Goal: Find specific page/section: Find specific page/section

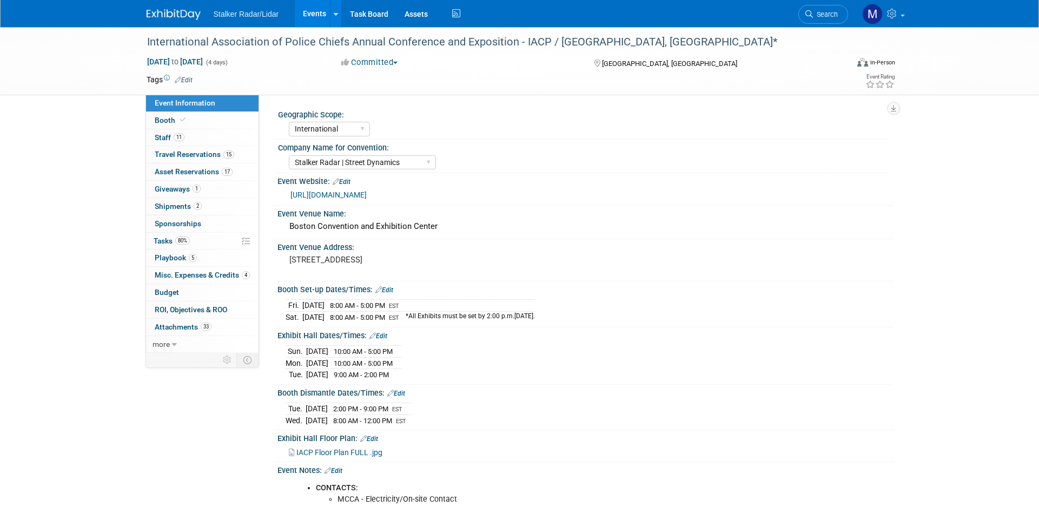
select select "International"
select select "Stalker Radar | Street Dynamics"
click at [312, 9] on link "Events" at bounding box center [314, 13] width 39 height 27
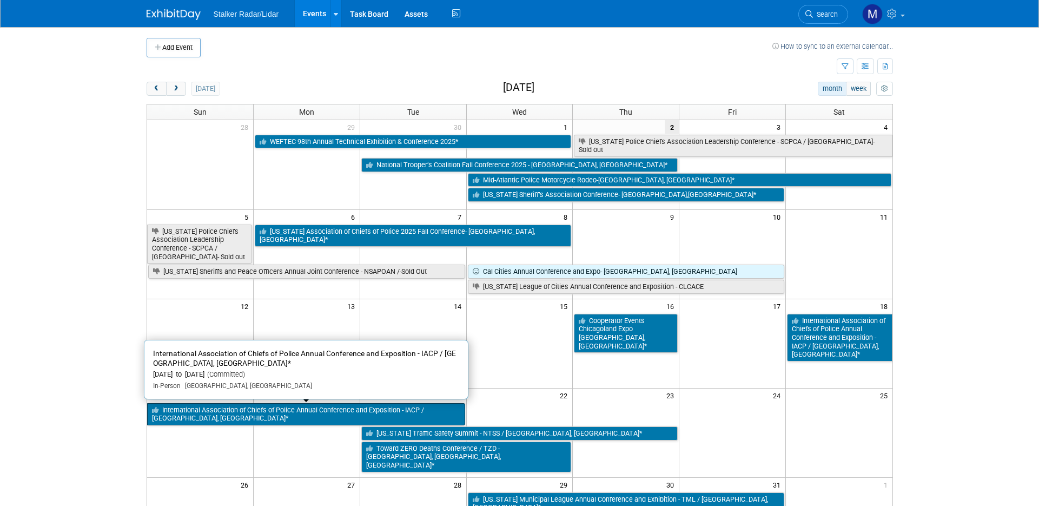
click at [319, 408] on link "International Association of Chiefs of Police Annual Conference and Exposition …" at bounding box center [306, 414] width 318 height 22
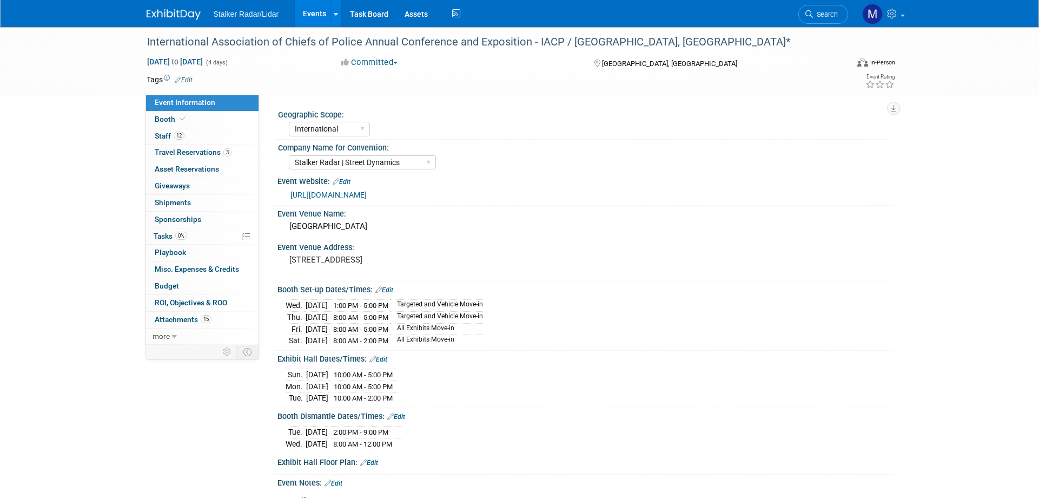
select select "International"
select select "Stalker Radar | Street Dynamics"
click at [189, 116] on link "Booth" at bounding box center [202, 119] width 113 height 16
